Goal: Find specific page/section: Find specific page/section

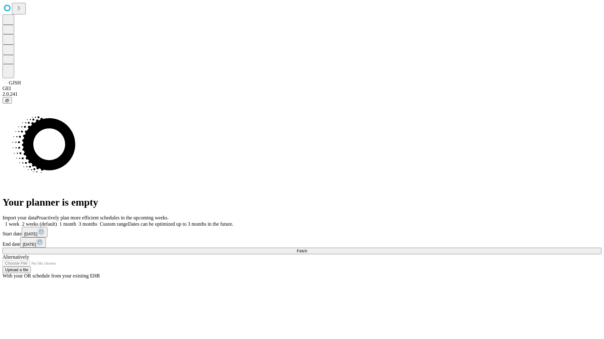
click at [307, 249] on span "Fetch" at bounding box center [301, 251] width 10 height 5
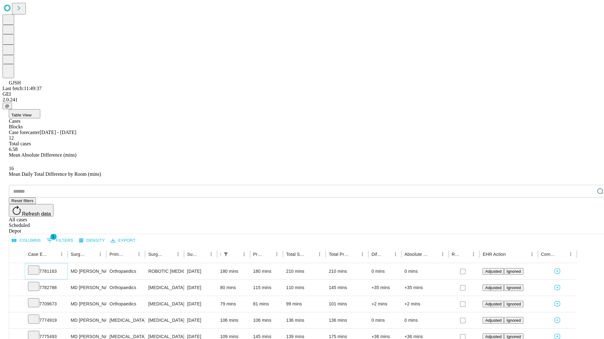
click at [37, 267] on icon at bounding box center [33, 270] width 6 height 6
